Goal: Task Accomplishment & Management: Manage account settings

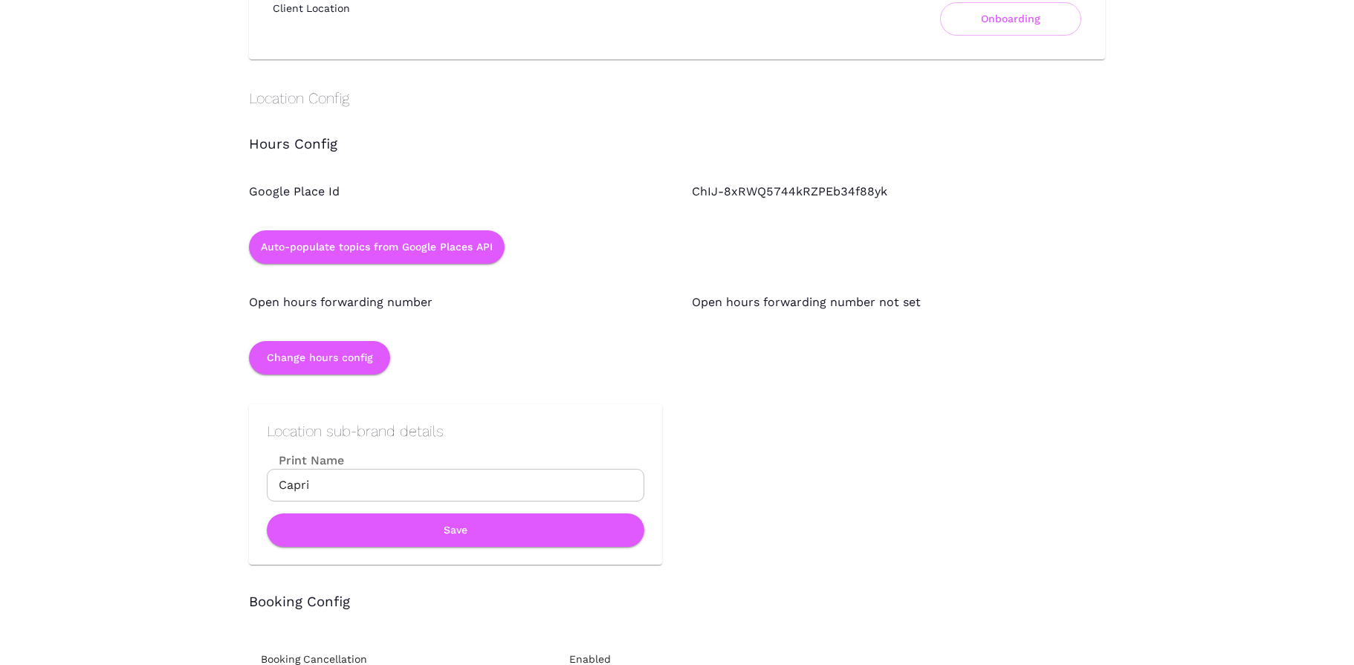
scroll to position [1272, 0]
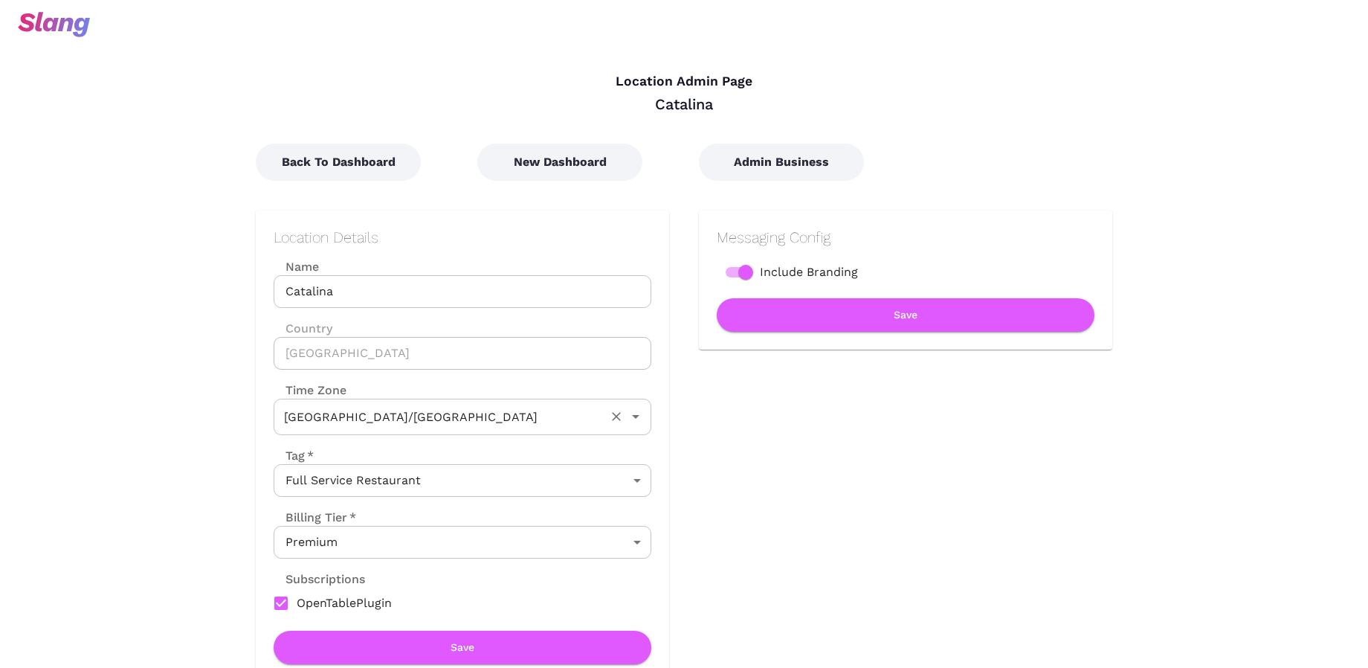
type input "Australian EDT ([GEOGRAPHIC_DATA])"
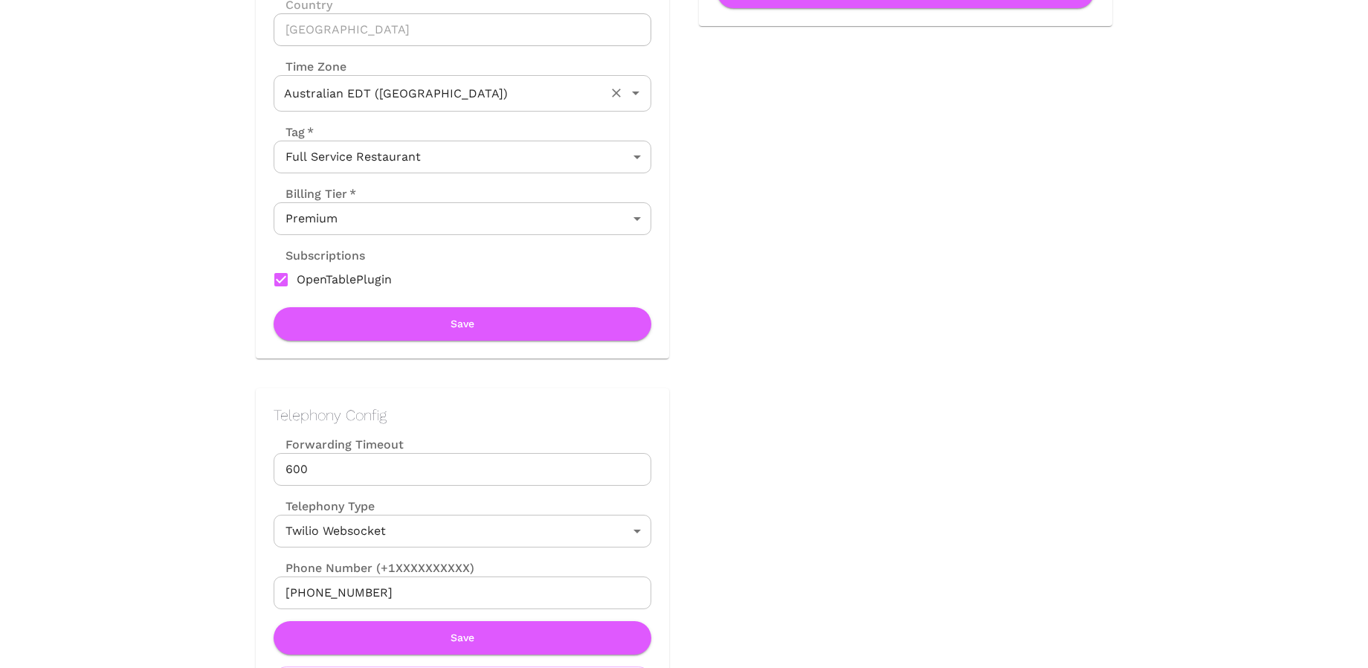
scroll to position [526, 0]
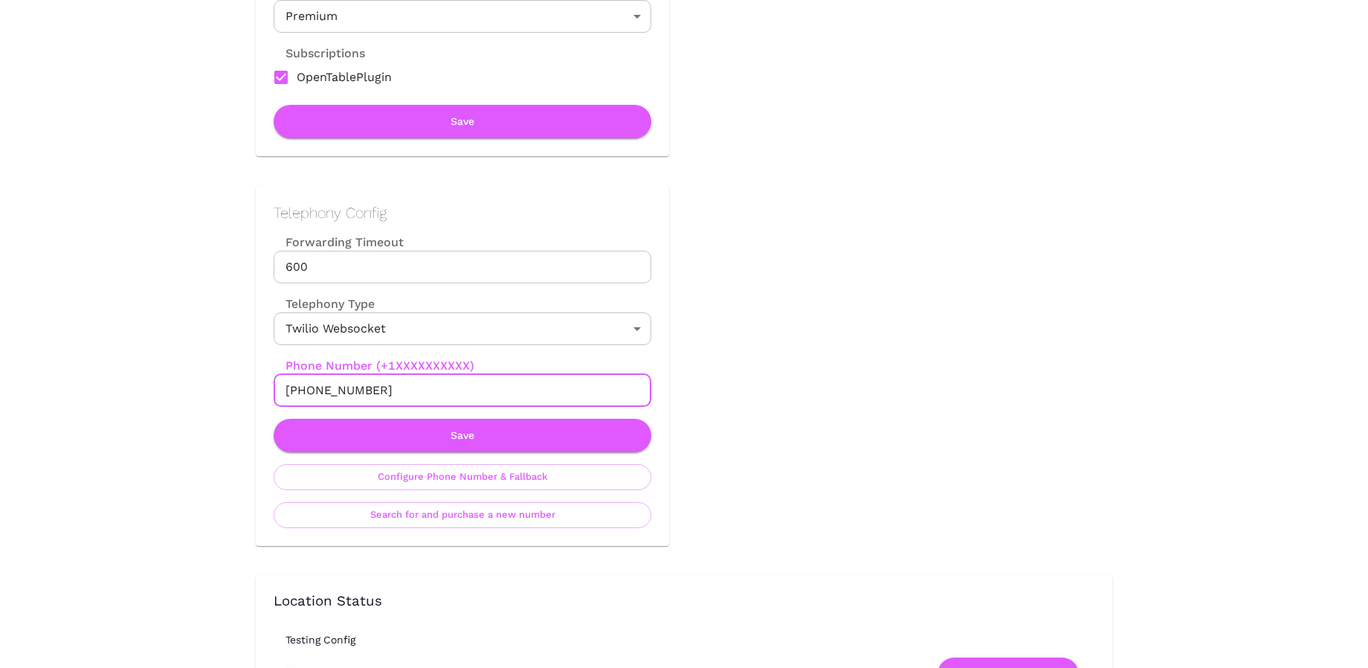
drag, startPoint x: 294, startPoint y: 384, endPoint x: 398, endPoint y: 386, distance: 104.1
click at [398, 386] on input "[PHONE_NUMBER]" at bounding box center [463, 390] width 378 height 33
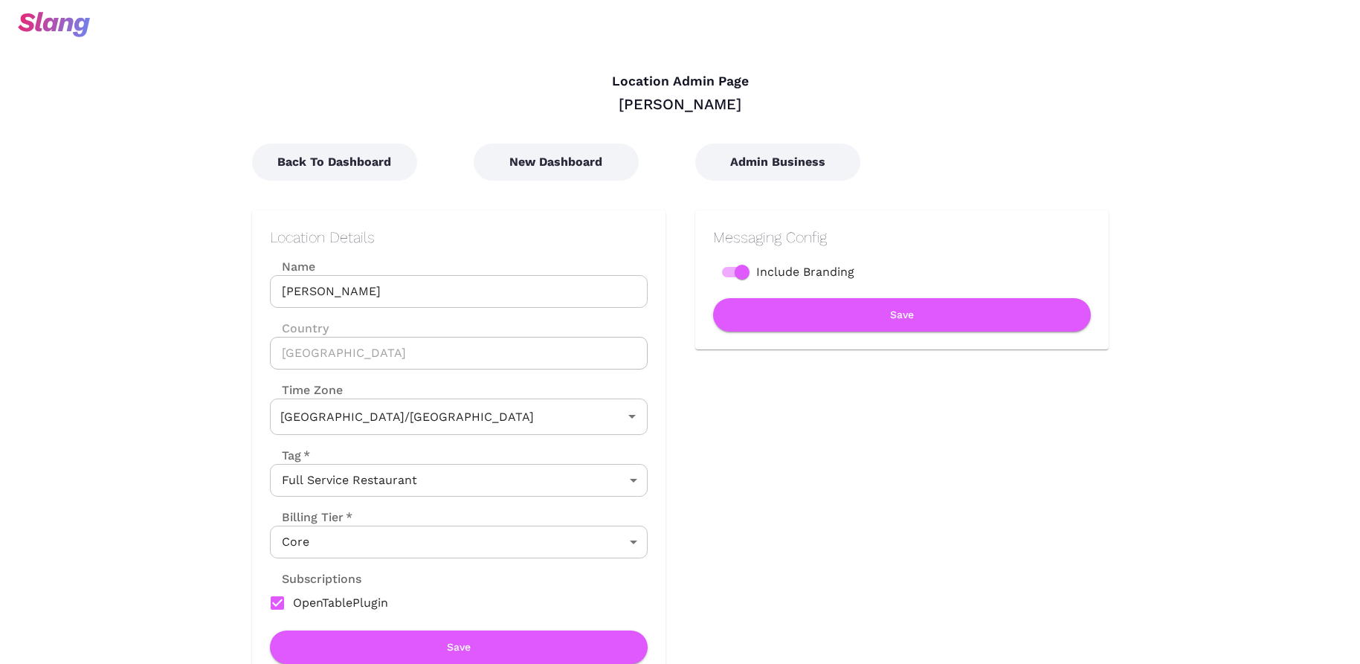
type input "Australian EST (Brisbane)"
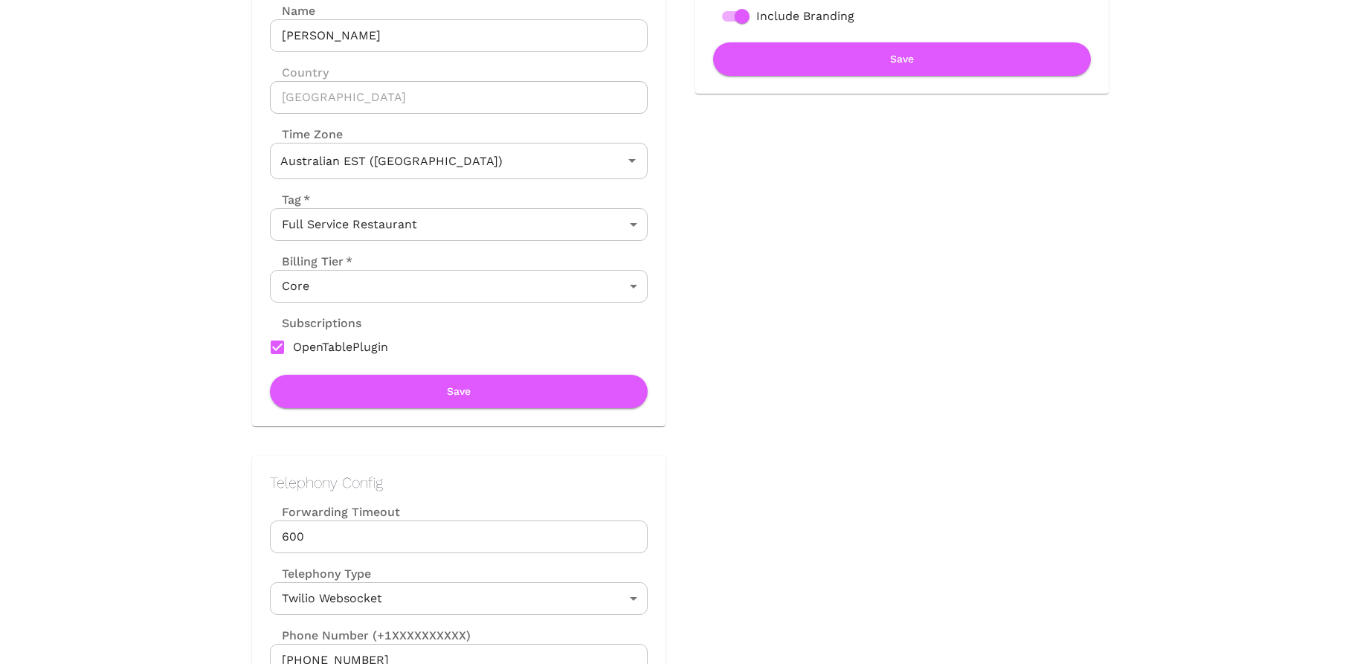
scroll to position [442, 0]
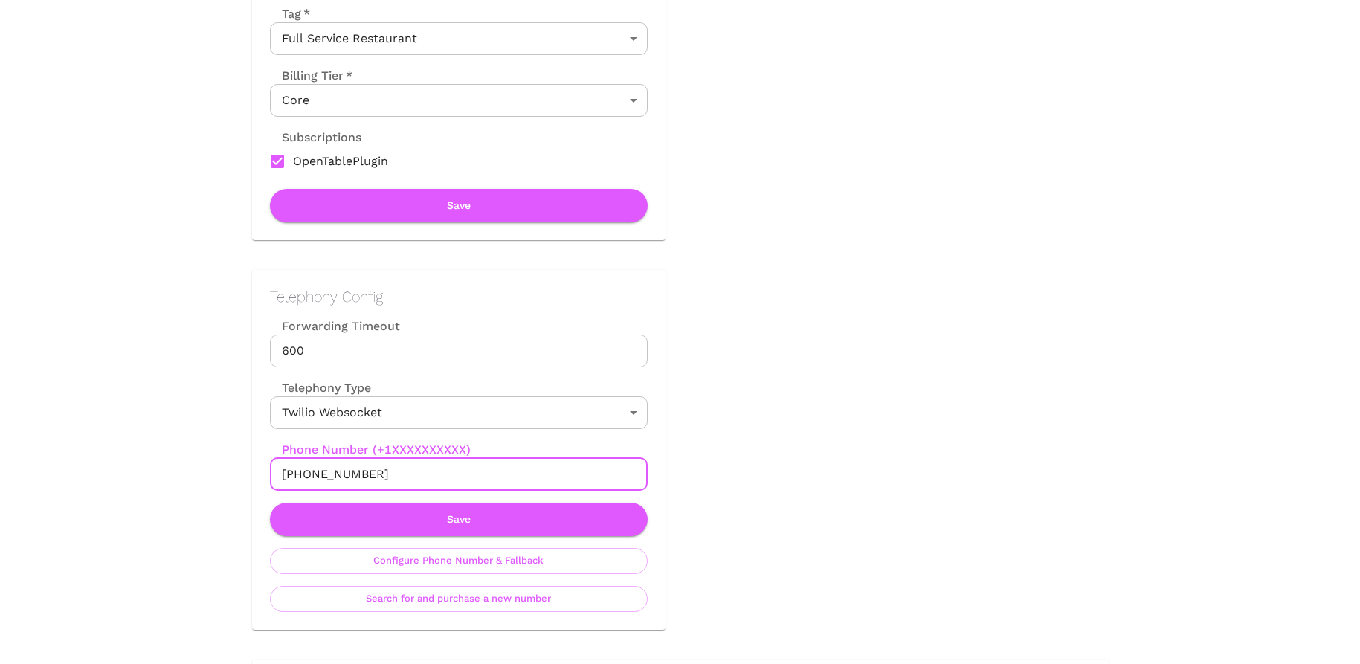
drag, startPoint x: 291, startPoint y: 474, endPoint x: 367, endPoint y: 474, distance: 76.6
click at [367, 474] on input "+61483954273" at bounding box center [459, 474] width 378 height 33
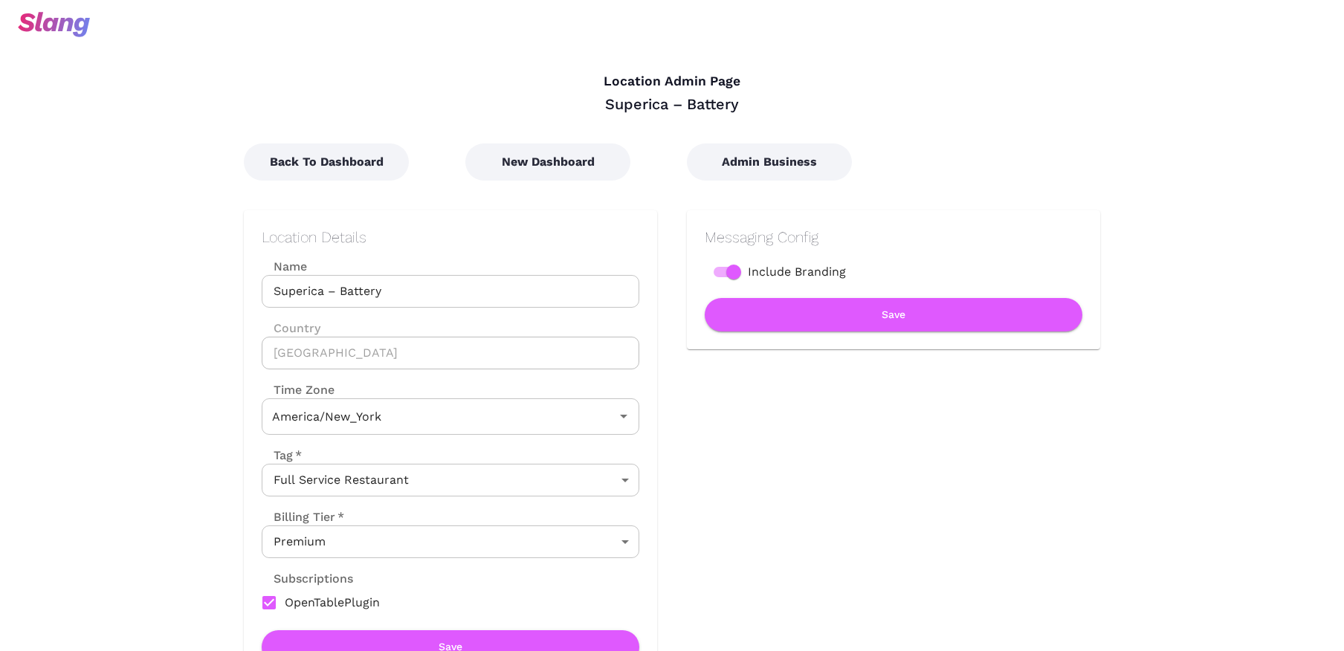
type input "Eastern Time"
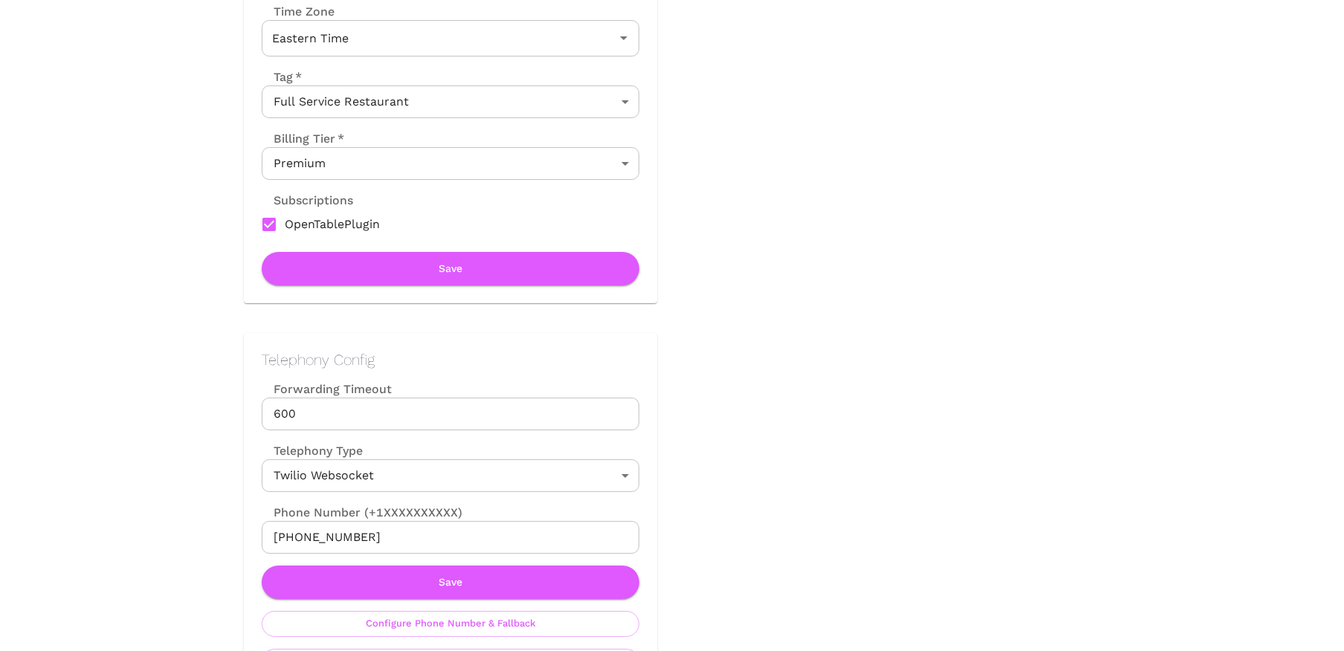
scroll to position [412, 0]
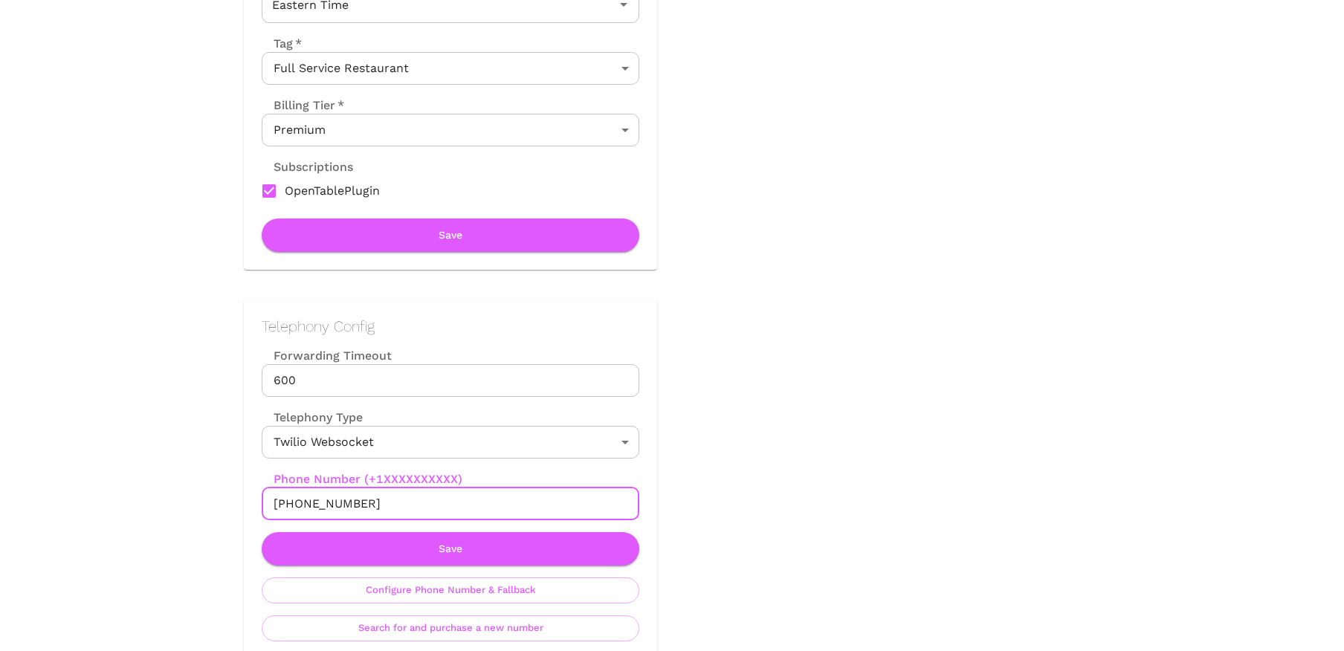
drag, startPoint x: 288, startPoint y: 503, endPoint x: 390, endPoint y: 504, distance: 102.6
click at [390, 504] on input "+17702616790" at bounding box center [451, 504] width 378 height 33
